Goal: Find specific page/section: Find specific page/section

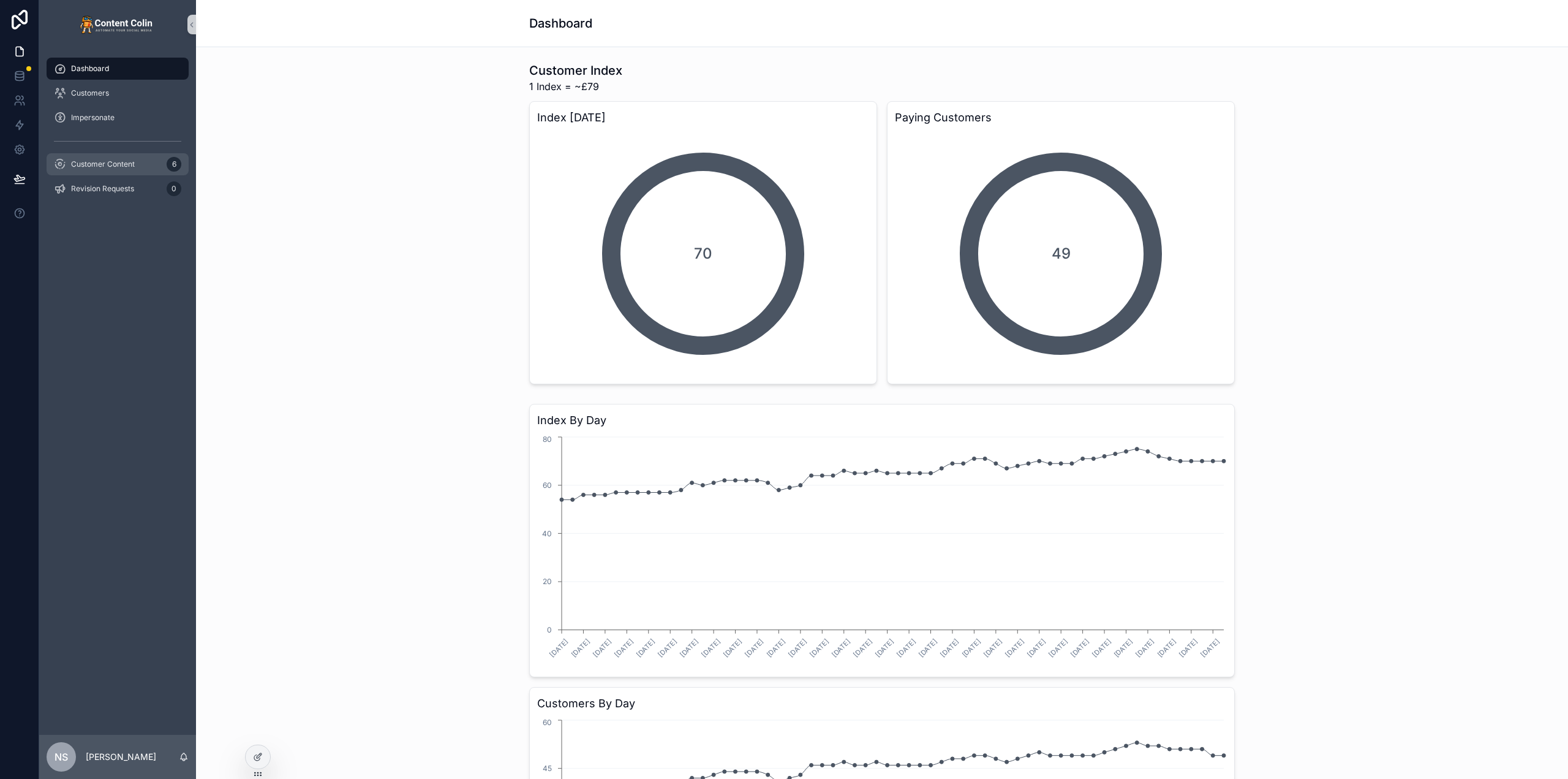
click at [90, 159] on div "Customer Content 6" at bounding box center [117, 165] width 127 height 20
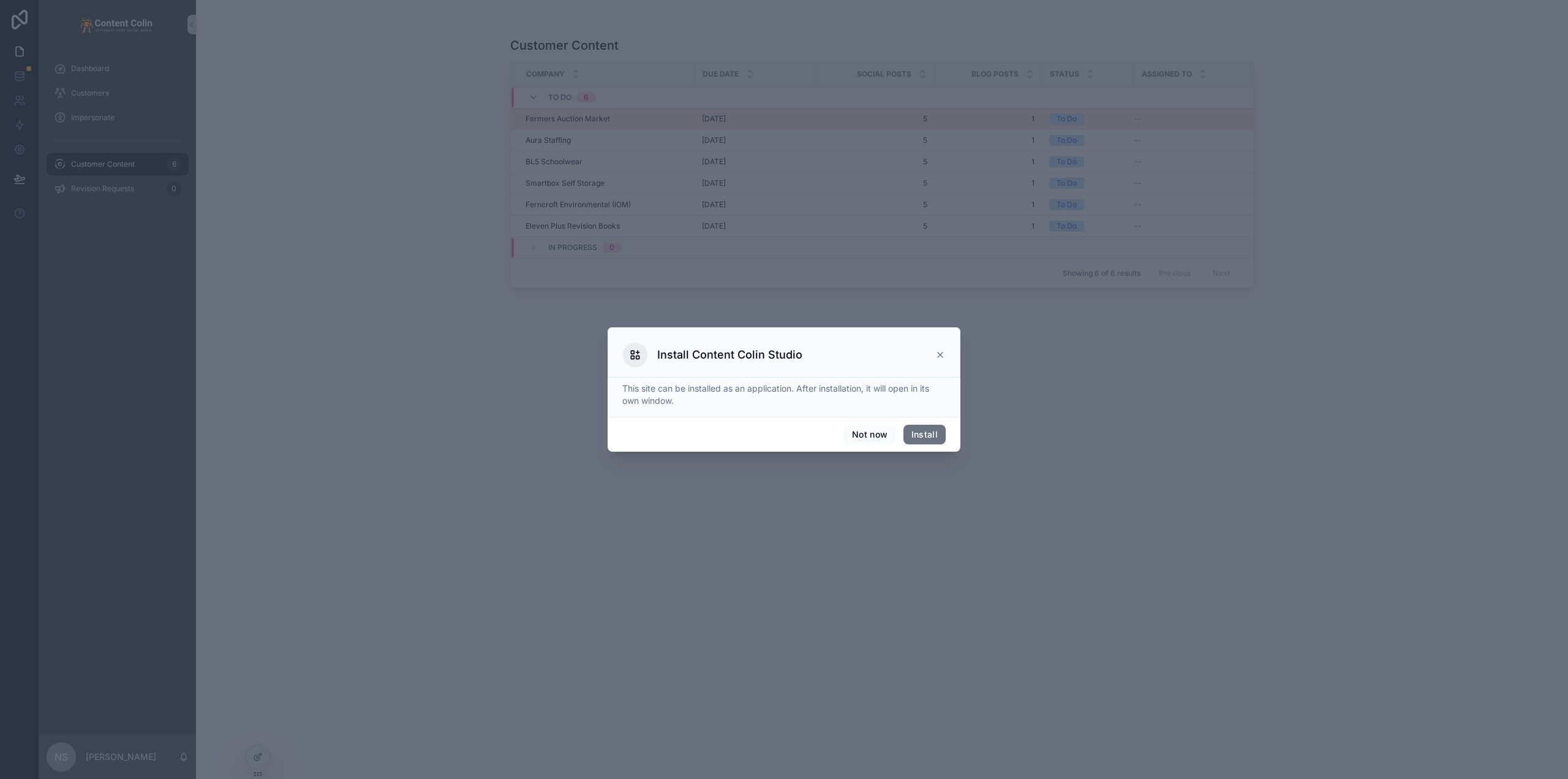
click at [590, 120] on div "Dashboard Customers Impersonate Customer Content 6 Revision Requests 0 NS [PERS…" at bounding box center [784, 389] width 1568 height 779
click at [942, 354] on icon at bounding box center [940, 355] width 10 height 10
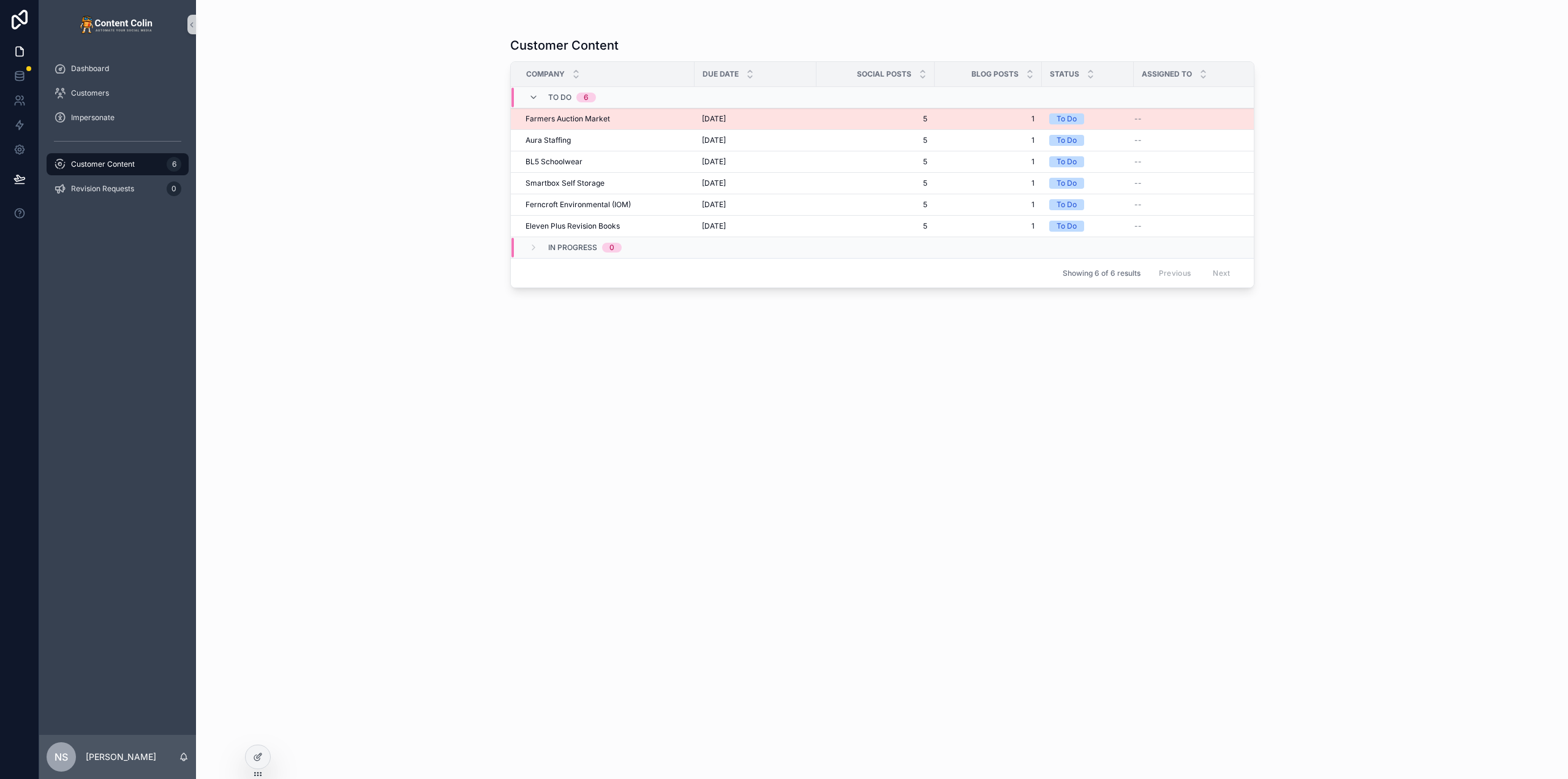
click at [603, 120] on span "Farmers Auction Market" at bounding box center [568, 119] width 84 height 10
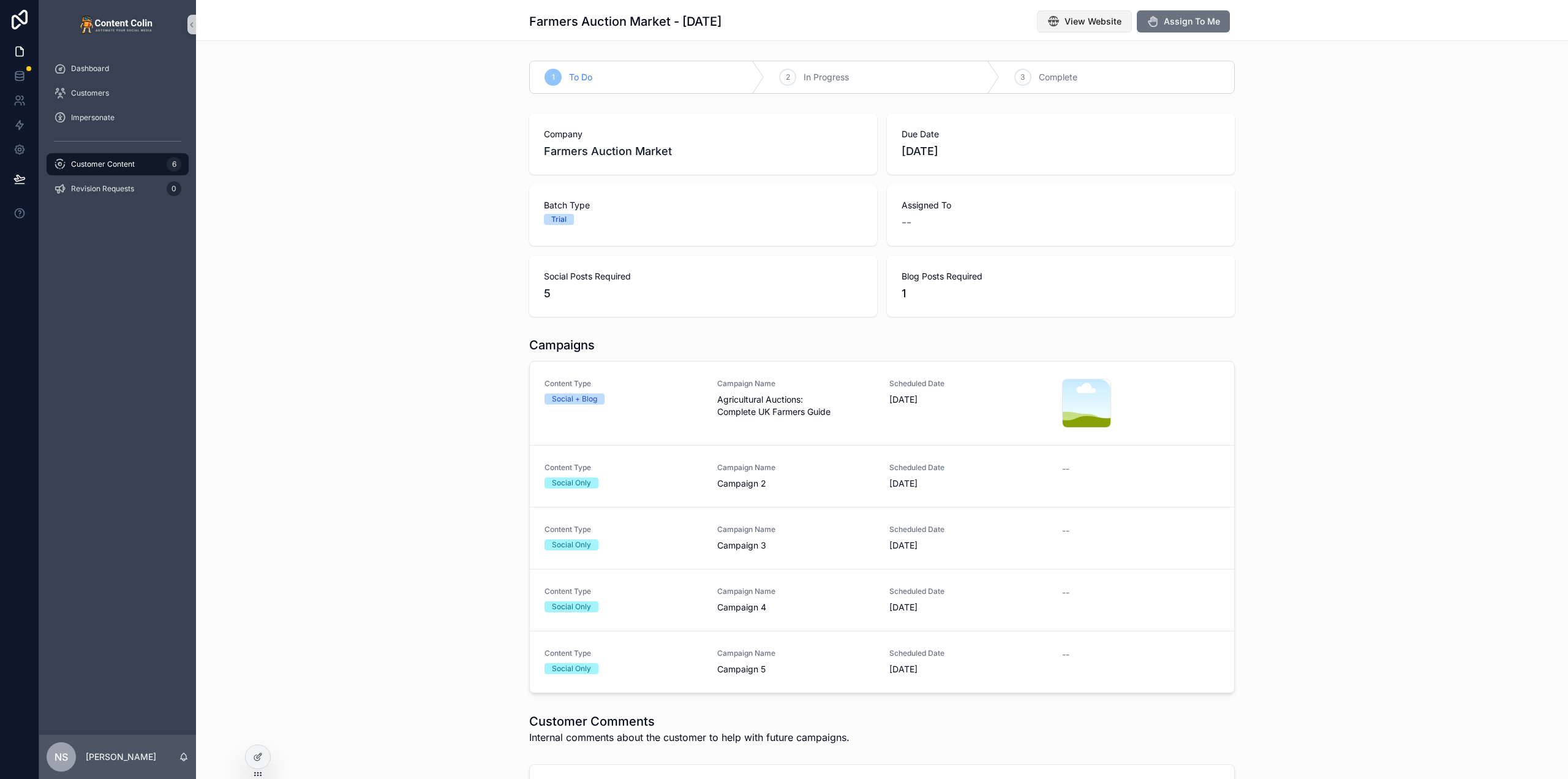
click at [1061, 26] on button "View Website" at bounding box center [1085, 21] width 95 height 22
